Goal: Task Accomplishment & Management: Use online tool/utility

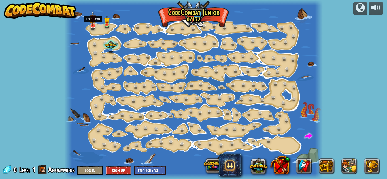
click at [91, 24] on img at bounding box center [92, 18] width 7 height 16
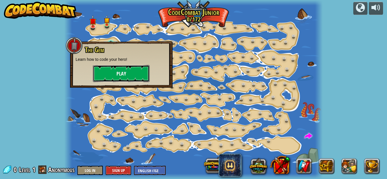
click at [125, 70] on button "Play" at bounding box center [121, 73] width 57 height 17
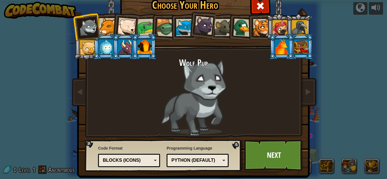
click at [107, 29] on div at bounding box center [107, 26] width 17 height 17
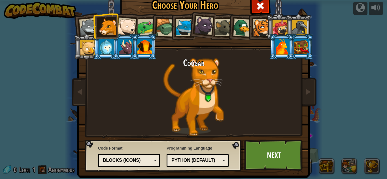
click at [123, 29] on div at bounding box center [126, 27] width 19 height 19
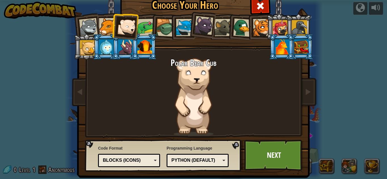
click at [138, 28] on div at bounding box center [146, 28] width 18 height 18
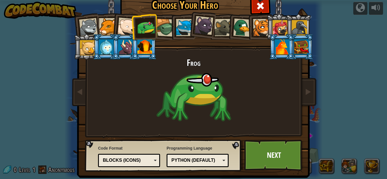
click at [258, 34] on div at bounding box center [261, 27] width 17 height 17
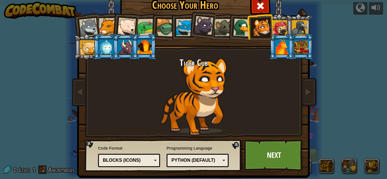
click at [285, 28] on li at bounding box center [297, 27] width 25 height 26
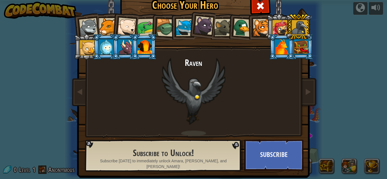
click at [297, 30] on div at bounding box center [299, 27] width 15 height 15
click at [274, 28] on div at bounding box center [279, 27] width 15 height 15
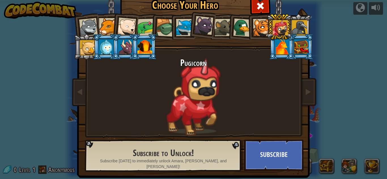
click at [274, 39] on li at bounding box center [278, 27] width 25 height 26
click at [276, 44] on div at bounding box center [282, 46] width 15 height 15
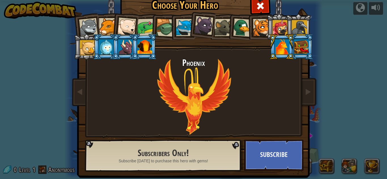
click at [84, 47] on div at bounding box center [87, 47] width 15 height 15
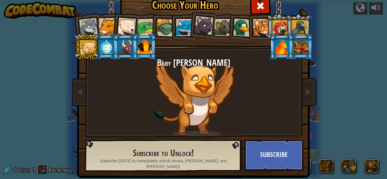
click at [99, 48] on div at bounding box center [106, 46] width 15 height 15
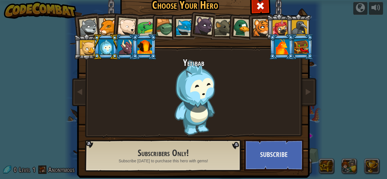
click at [127, 50] on div at bounding box center [125, 46] width 15 height 15
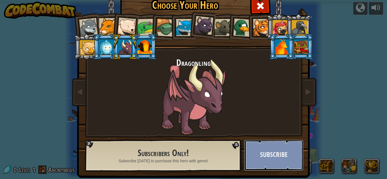
click at [266, 156] on button "Subscribe" at bounding box center [273, 155] width 59 height 31
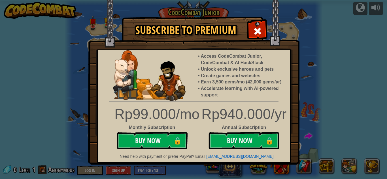
click at [255, 33] on span at bounding box center [257, 31] width 9 height 9
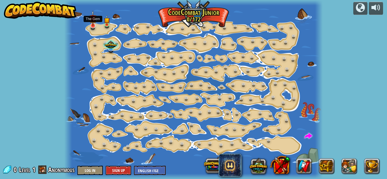
click at [89, 25] on img at bounding box center [92, 18] width 7 height 16
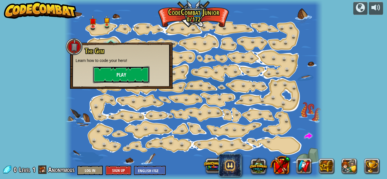
click at [115, 71] on button "Play" at bounding box center [121, 74] width 57 height 17
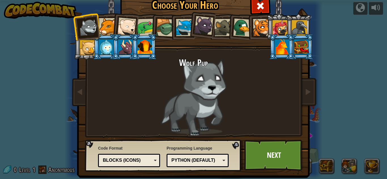
click at [108, 28] on div at bounding box center [107, 26] width 17 height 17
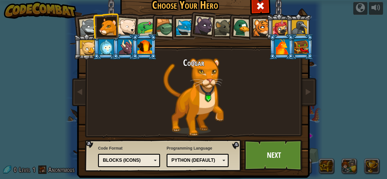
click at [197, 34] on div at bounding box center [203, 25] width 19 height 19
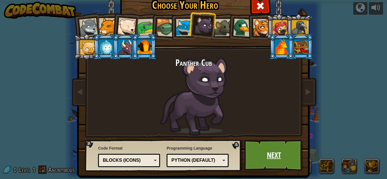
click at [265, 157] on link "Next" at bounding box center [273, 155] width 59 height 31
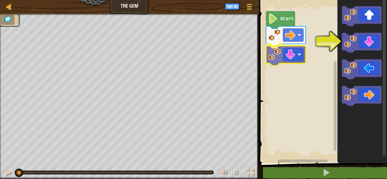
click at [290, 53] on div "Start" at bounding box center [321, 80] width 129 height 166
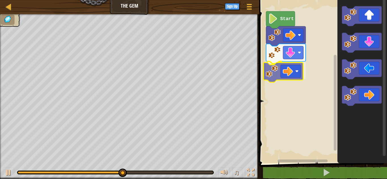
click at [274, 67] on div "Start" at bounding box center [321, 80] width 129 height 166
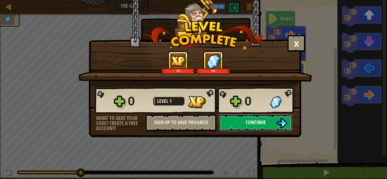
click at [253, 121] on span "Continue" at bounding box center [256, 122] width 20 height 7
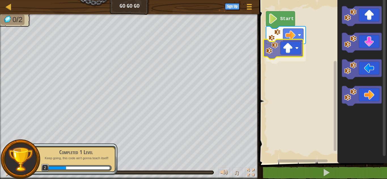
click at [276, 51] on div "Start" at bounding box center [321, 80] width 129 height 166
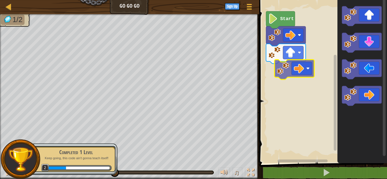
click at [291, 63] on div "Start" at bounding box center [321, 80] width 129 height 166
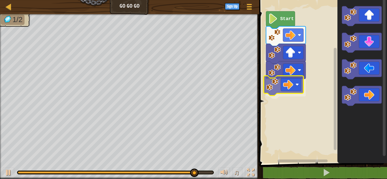
click at [277, 80] on div "Start" at bounding box center [321, 80] width 129 height 166
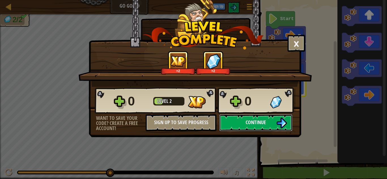
click at [255, 119] on span "Continue" at bounding box center [256, 122] width 20 height 7
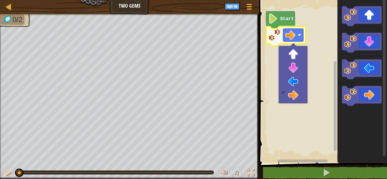
click at [315, 48] on rect "Blockly Workspace" at bounding box center [321, 80] width 129 height 166
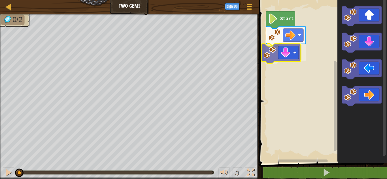
click at [275, 55] on div "Start" at bounding box center [321, 80] width 129 height 166
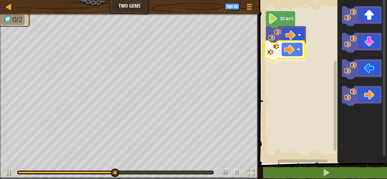
click at [274, 48] on div "Start" at bounding box center [321, 80] width 129 height 166
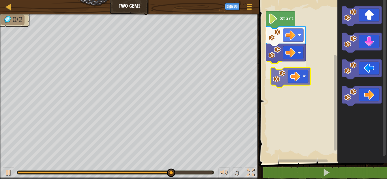
click at [294, 73] on div "Start" at bounding box center [321, 80] width 129 height 166
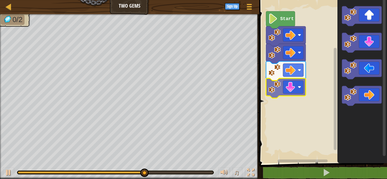
click at [290, 91] on div "Start" at bounding box center [321, 80] width 129 height 166
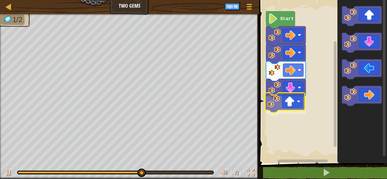
click at [284, 112] on div "Start" at bounding box center [321, 80] width 129 height 166
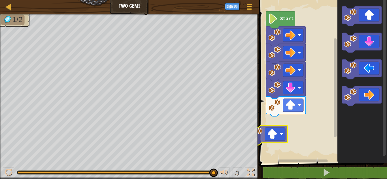
click at [254, 142] on div "Map Two Gems Game Menu Sign Up 1 הההההההההההההההההההההההההההההההההההההההההההההה…" at bounding box center [193, 89] width 387 height 179
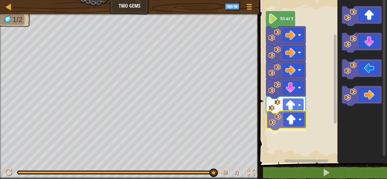
click at [296, 120] on div "Start" at bounding box center [321, 80] width 129 height 166
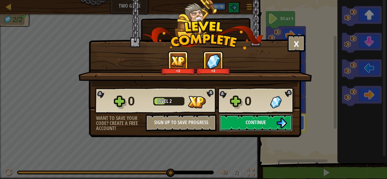
click at [227, 118] on button "Continue" at bounding box center [255, 122] width 73 height 17
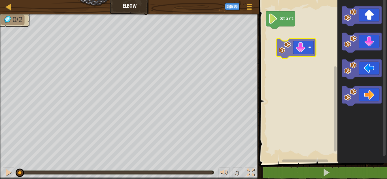
click at [283, 51] on div "Start" at bounding box center [321, 80] width 129 height 166
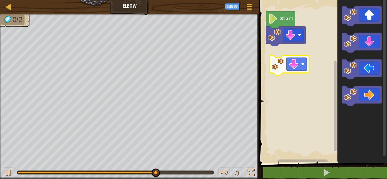
click at [296, 64] on div "Start" at bounding box center [321, 80] width 129 height 166
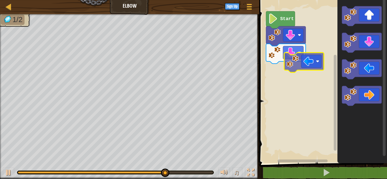
click at [292, 66] on div "Start" at bounding box center [321, 80] width 129 height 166
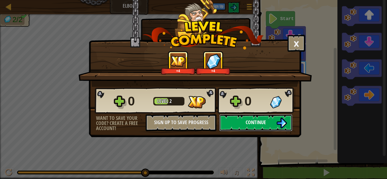
click at [244, 118] on button "Continue" at bounding box center [255, 122] width 73 height 17
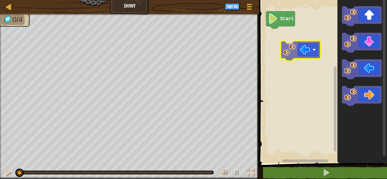
click at [277, 48] on div "Start" at bounding box center [321, 80] width 129 height 166
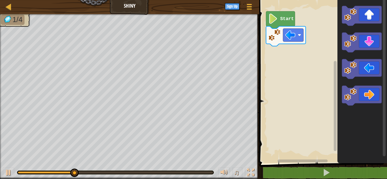
click at [359, 79] on icon "Blockly Workspace" at bounding box center [362, 80] width 50 height 166
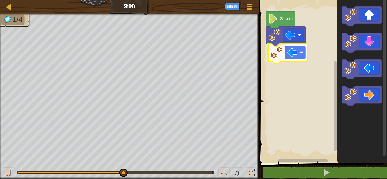
click at [285, 62] on div "Start" at bounding box center [321, 80] width 129 height 166
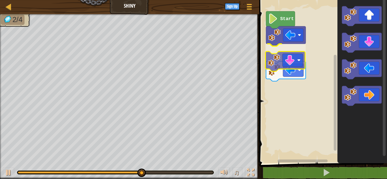
click at [276, 58] on div "Start" at bounding box center [321, 80] width 129 height 166
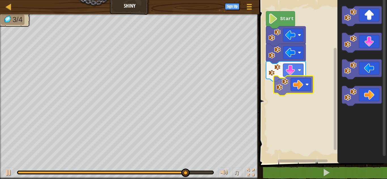
click at [283, 80] on div "Start" at bounding box center [321, 80] width 129 height 166
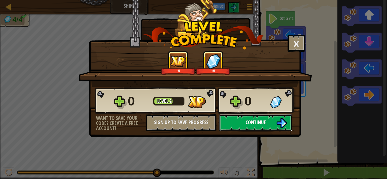
click at [236, 120] on button "Continue" at bounding box center [255, 122] width 73 height 17
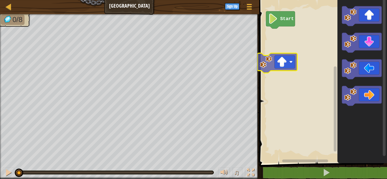
click at [283, 67] on div "Start" at bounding box center [321, 80] width 129 height 166
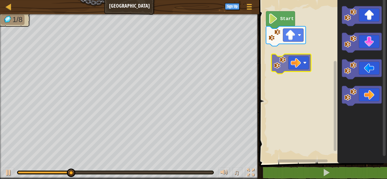
click at [301, 61] on div "Start" at bounding box center [321, 80] width 129 height 166
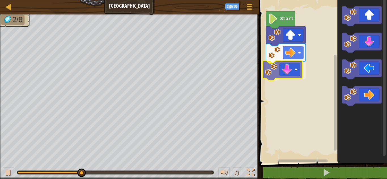
click at [279, 77] on div "Start" at bounding box center [321, 80] width 129 height 166
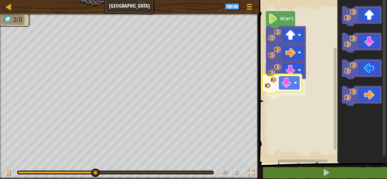
click at [272, 84] on div "Start" at bounding box center [321, 80] width 129 height 166
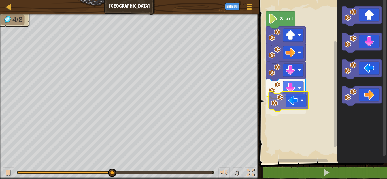
click at [282, 98] on div "Start" at bounding box center [321, 80] width 129 height 166
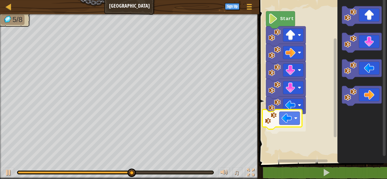
click at [289, 119] on div "Start" at bounding box center [321, 80] width 129 height 166
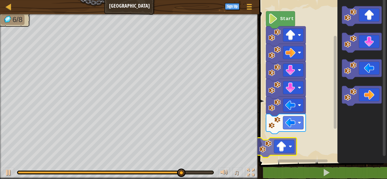
click at [300, 141] on div "Start" at bounding box center [321, 80] width 129 height 166
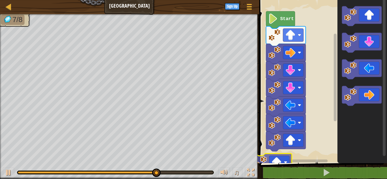
click at [267, 168] on div "1 ההההההההההההההההההההההההההההההההההההההההההההההההההההההההההההההההההההההההההההה…" at bounding box center [321, 91] width 129 height 177
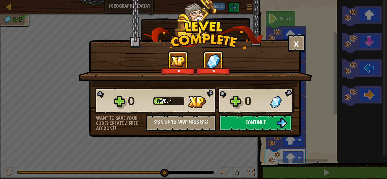
click at [268, 118] on button "Continue" at bounding box center [255, 122] width 73 height 17
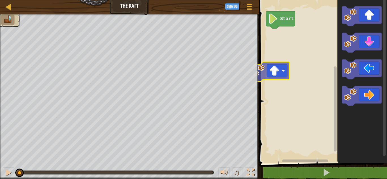
click at [264, 76] on div "Start" at bounding box center [321, 80] width 129 height 166
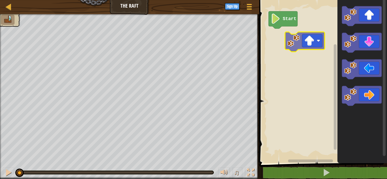
click at [302, 40] on div "Start" at bounding box center [321, 80] width 129 height 166
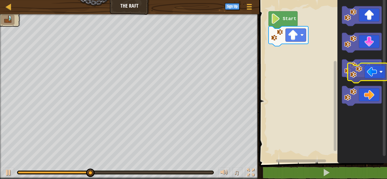
click at [365, 73] on icon "Blockly Workspace" at bounding box center [362, 69] width 40 height 20
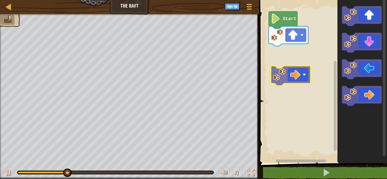
click at [302, 74] on div "Start" at bounding box center [321, 80] width 129 height 166
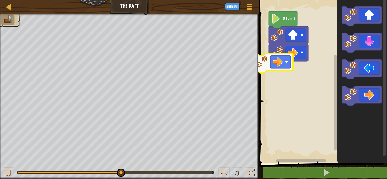
click at [279, 59] on div "Start" at bounding box center [321, 80] width 129 height 166
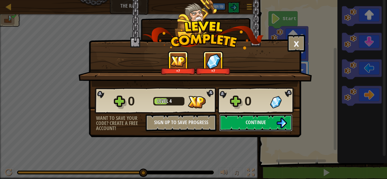
drag, startPoint x: 230, startPoint y: 121, endPoint x: 233, endPoint y: 142, distance: 21.3
click at [233, 142] on div "× How fun was this level? +7 +7 Reticulating Splines... 0 Level 4 0 Want to sav…" at bounding box center [193, 89] width 387 height 179
drag, startPoint x: 247, startPoint y: 96, endPoint x: 245, endPoint y: 102, distance: 6.4
click at [248, 97] on div "0" at bounding box center [255, 101] width 22 height 18
click at [224, 118] on button "Continue" at bounding box center [255, 122] width 73 height 17
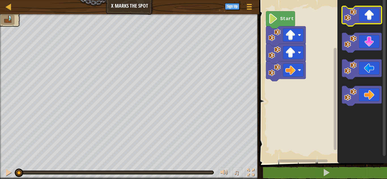
click at [360, 9] on icon "Blockly Workspace" at bounding box center [362, 16] width 40 height 20
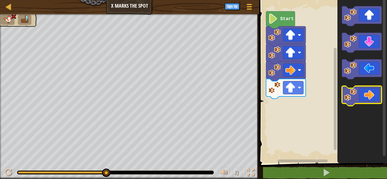
click at [352, 94] on image "Blockly Workspace" at bounding box center [350, 95] width 12 height 12
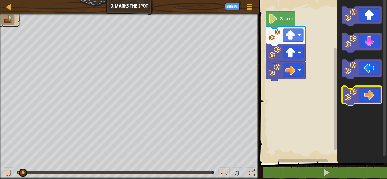
click at [356, 98] on image "Blockly Workspace" at bounding box center [350, 95] width 12 height 12
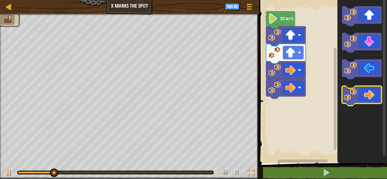
click at [356, 98] on image "Blockly Workspace" at bounding box center [350, 95] width 12 height 12
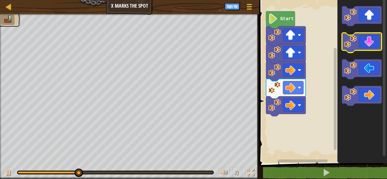
click at [355, 46] on image "Blockly Workspace" at bounding box center [350, 41] width 12 height 12
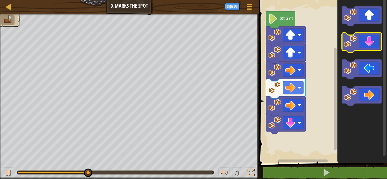
click at [355, 46] on image "Blockly Workspace" at bounding box center [350, 41] width 12 height 12
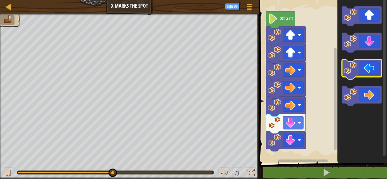
click at [354, 73] on image "Blockly Workspace" at bounding box center [350, 68] width 12 height 12
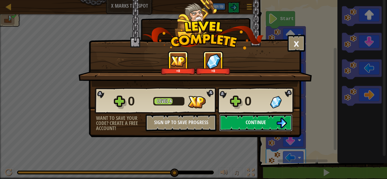
click at [244, 123] on button "Continue" at bounding box center [255, 122] width 73 height 17
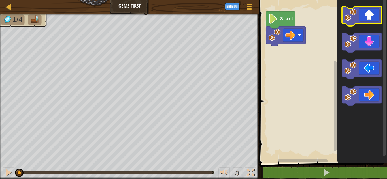
click at [355, 20] on image "Blockly Workspace" at bounding box center [350, 15] width 12 height 12
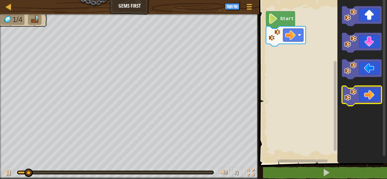
click at [356, 100] on image "Blockly Workspace" at bounding box center [350, 95] width 12 height 12
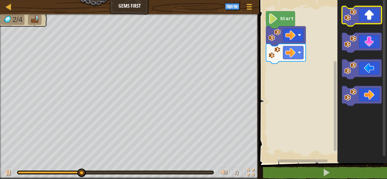
click at [355, 17] on image "Blockly Workspace" at bounding box center [350, 15] width 12 height 12
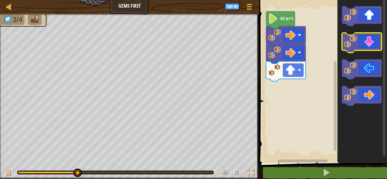
click at [350, 43] on image "Blockly Workspace" at bounding box center [350, 41] width 12 height 12
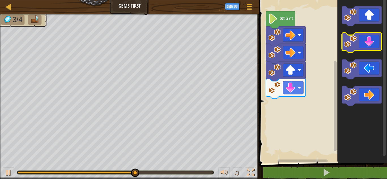
click at [346, 46] on image "Blockly Workspace" at bounding box center [350, 41] width 12 height 12
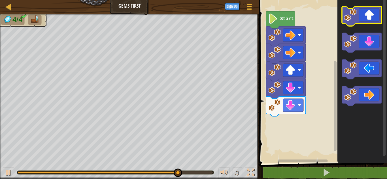
click at [363, 19] on icon "Blockly Workspace" at bounding box center [362, 16] width 40 height 20
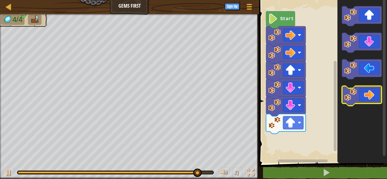
click at [365, 100] on icon "Blockly Workspace" at bounding box center [362, 96] width 40 height 20
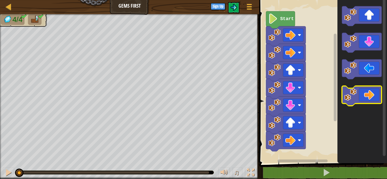
click at [366, 99] on icon "Blockly Workspace" at bounding box center [362, 96] width 40 height 20
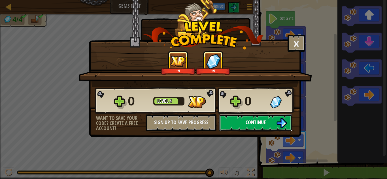
click at [262, 123] on span "Continue" at bounding box center [256, 122] width 20 height 7
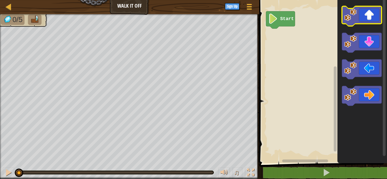
click at [358, 16] on icon "Blockly Workspace" at bounding box center [362, 16] width 40 height 20
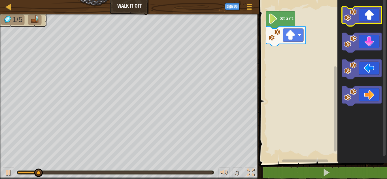
click at [358, 16] on icon "Blockly Workspace" at bounding box center [362, 16] width 40 height 20
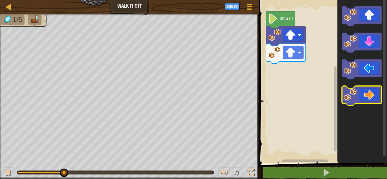
click at [375, 97] on icon "Blockly Workspace" at bounding box center [362, 96] width 40 height 20
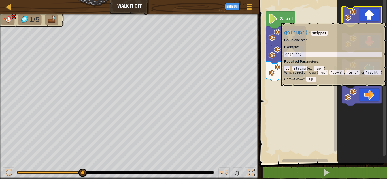
click at [360, 20] on icon "Blockly Workspace" at bounding box center [362, 16] width 40 height 20
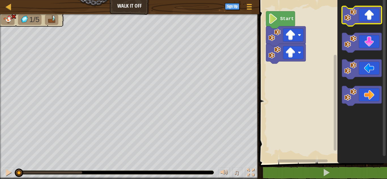
click at [356, 21] on image "Blockly Workspace" at bounding box center [350, 15] width 12 height 12
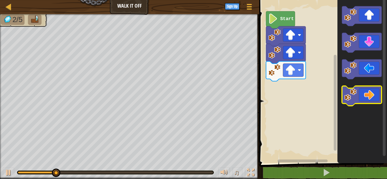
click at [373, 97] on icon "Blockly Workspace" at bounding box center [362, 96] width 40 height 20
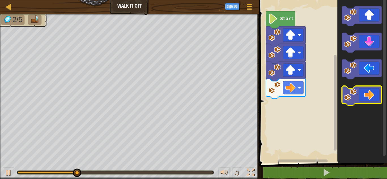
click at [374, 95] on icon "Blockly Workspace" at bounding box center [362, 96] width 40 height 20
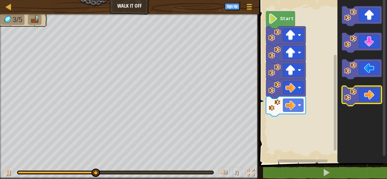
click at [374, 92] on icon "Blockly Workspace" at bounding box center [362, 96] width 40 height 20
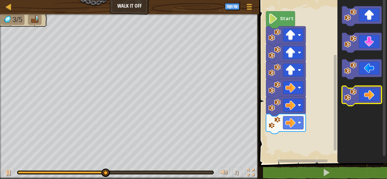
click at [374, 92] on icon "Blockly Workspace" at bounding box center [362, 96] width 40 height 20
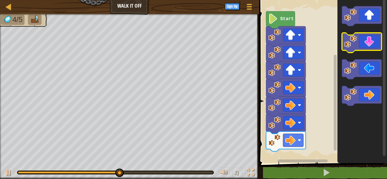
click at [378, 35] on icon "Blockly Workspace" at bounding box center [362, 43] width 40 height 20
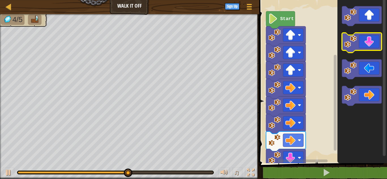
click at [378, 35] on icon "Blockly Workspace" at bounding box center [362, 43] width 40 height 20
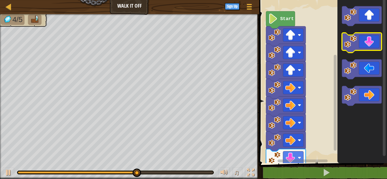
click at [378, 35] on icon "Blockly Workspace" at bounding box center [362, 43] width 40 height 20
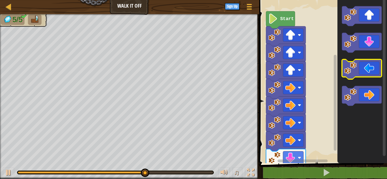
click at [353, 71] on image "Blockly Workspace" at bounding box center [350, 68] width 12 height 12
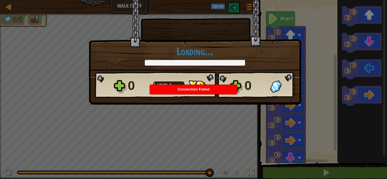
click at [191, 90] on span "Connection Failed" at bounding box center [194, 89] width 32 height 4
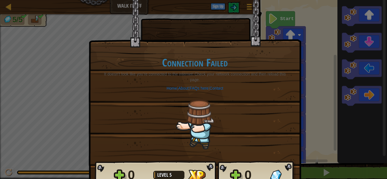
drag, startPoint x: 228, startPoint y: 104, endPoint x: 227, endPoint y: 108, distance: 3.8
click at [227, 108] on div "Connection Failed It doesn’t look like you’re connected to the internet! Check …" at bounding box center [195, 103] width 201 height 116
click at [210, 135] on div "Connection Failed It doesn’t look like you’re connected to the internet! Check …" at bounding box center [195, 103] width 201 height 116
